Goal: Check status

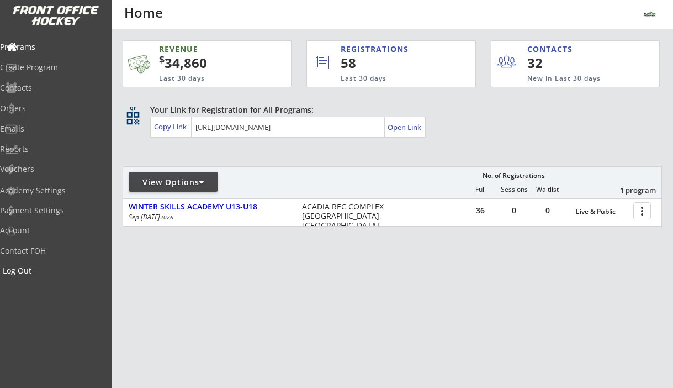
click at [51, 271] on div "Log Out" at bounding box center [52, 271] width 99 height 8
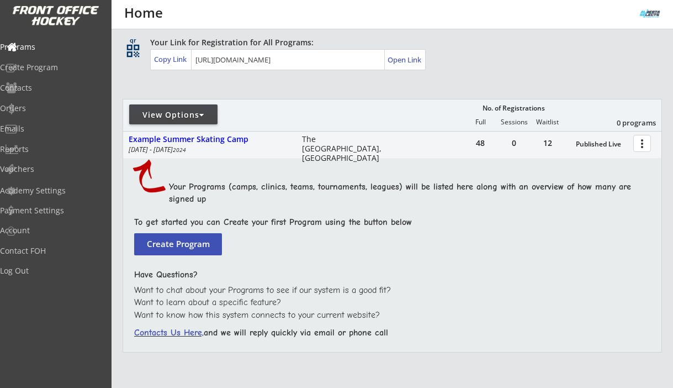
scroll to position [69, 0]
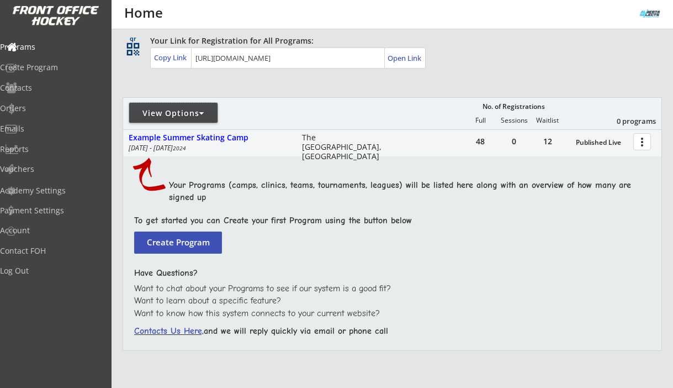
click at [214, 104] on div "View Options" at bounding box center [173, 113] width 88 height 20
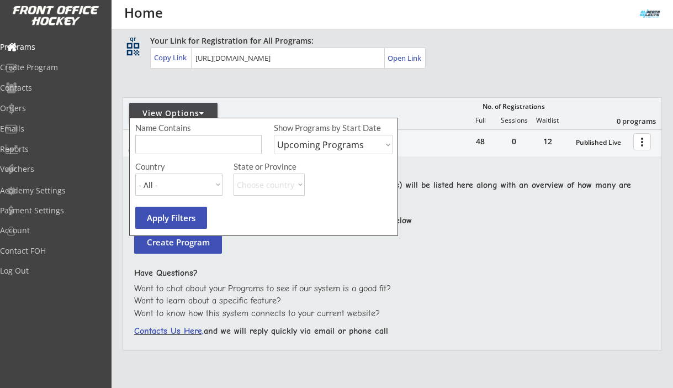
click at [295, 145] on select "Upcoming Programs Past Programs Specific Date Range" at bounding box center [333, 144] width 119 height 19
select select ""Past Programs""
click at [274, 135] on select "Upcoming Programs Past Programs Specific Date Range" at bounding box center [333, 144] width 119 height 19
click at [169, 218] on button "Apply Filters" at bounding box center [171, 217] width 72 height 22
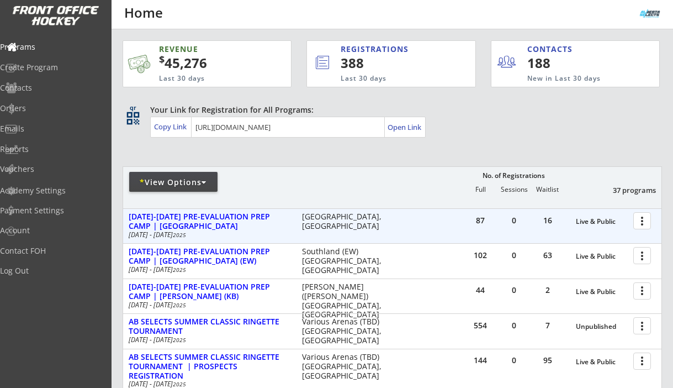
click at [641, 216] on div at bounding box center [643, 219] width 19 height 19
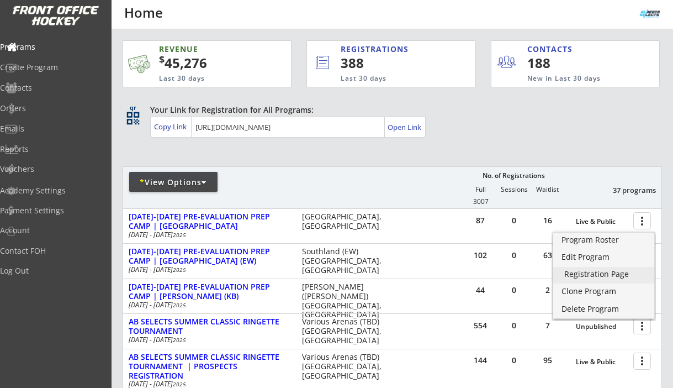
click at [604, 275] on div "Registration Page" at bounding box center [603, 274] width 79 height 8
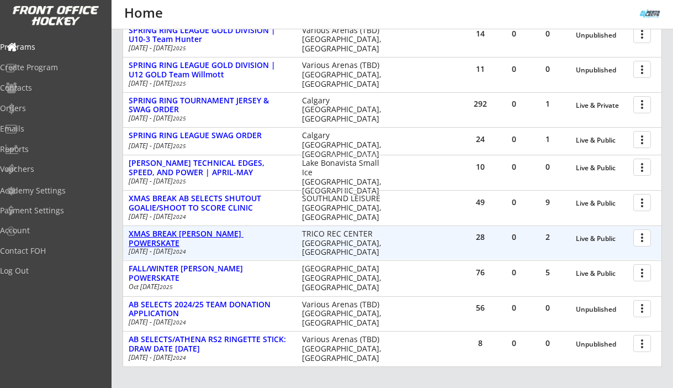
scroll to position [1244, 0]
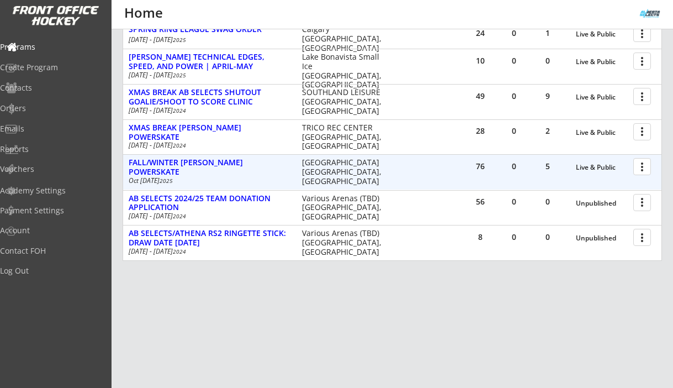
click at [643, 168] on div at bounding box center [643, 165] width 19 height 19
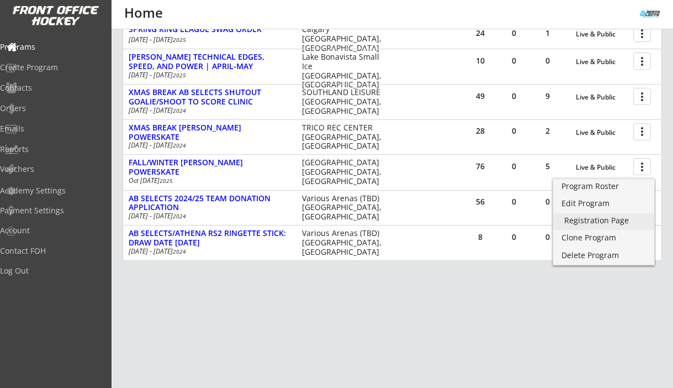
click at [623, 219] on div "Registration Page" at bounding box center [603, 220] width 79 height 8
